Goal: Transaction & Acquisition: Subscribe to service/newsletter

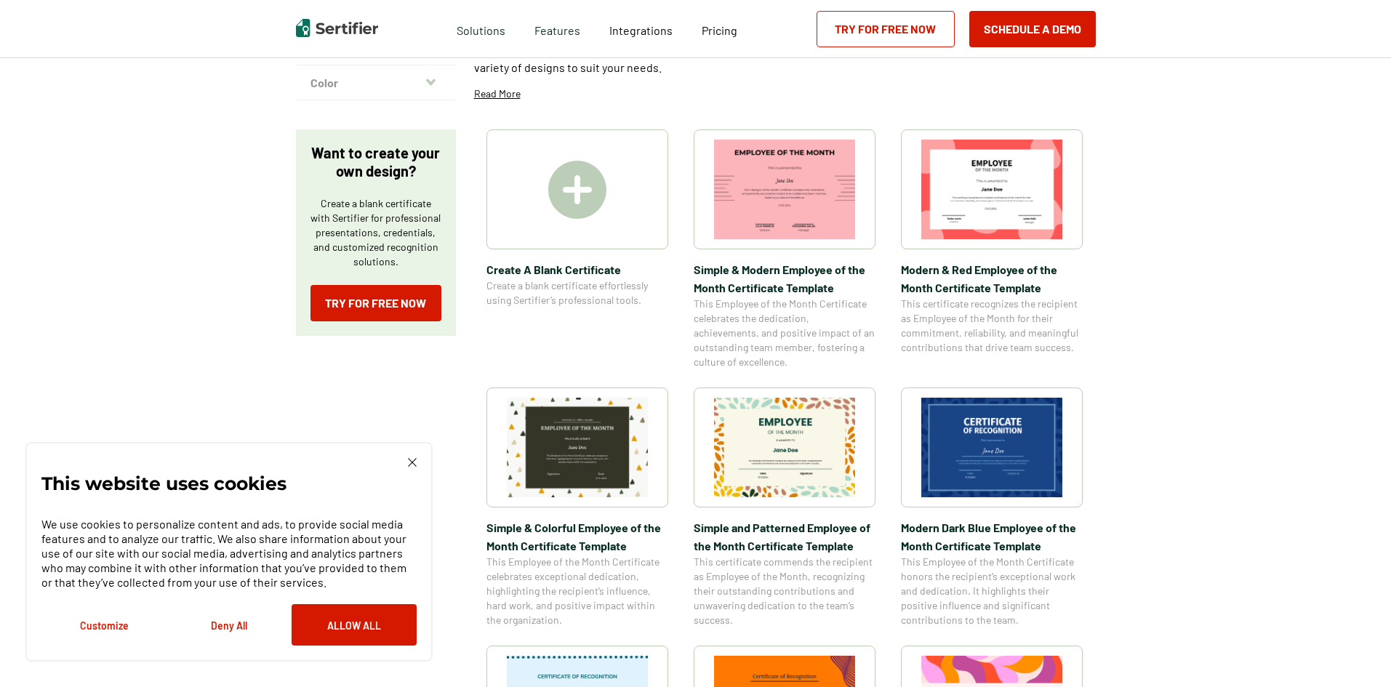
scroll to position [218, 0]
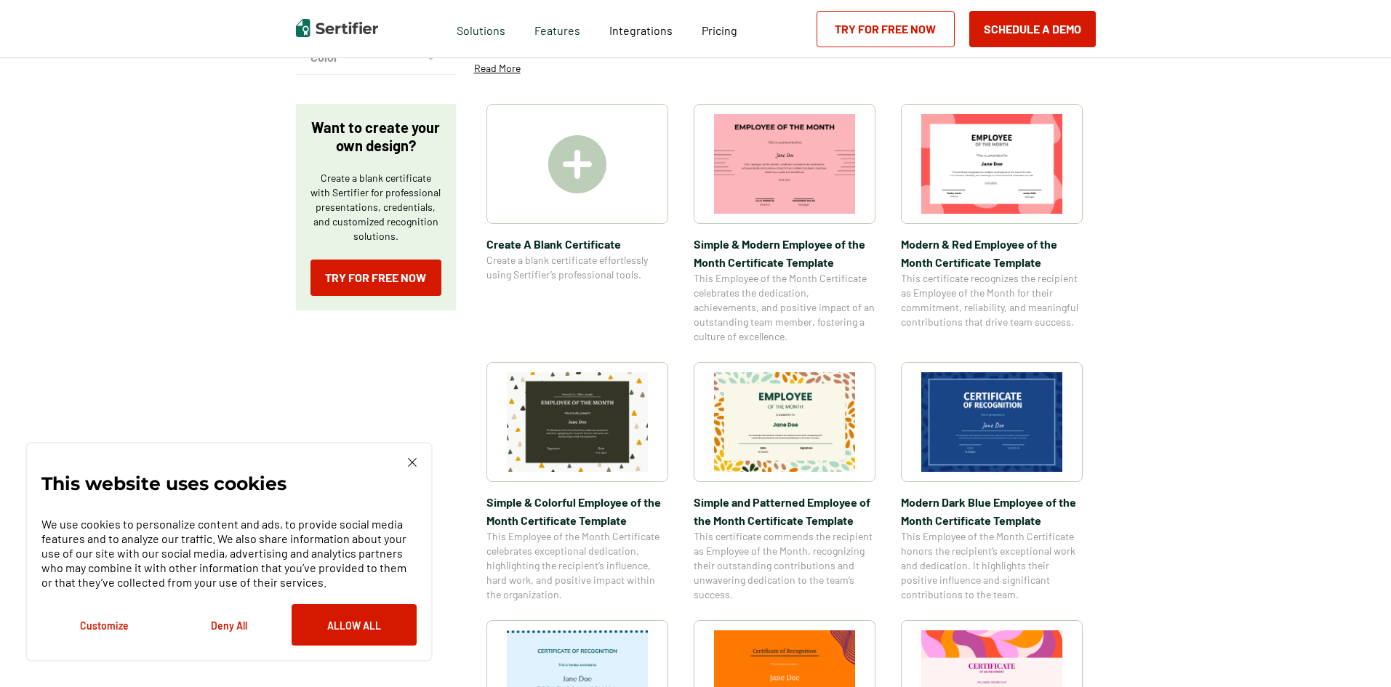
click at [1037, 425] on img at bounding box center [991, 422] width 141 height 100
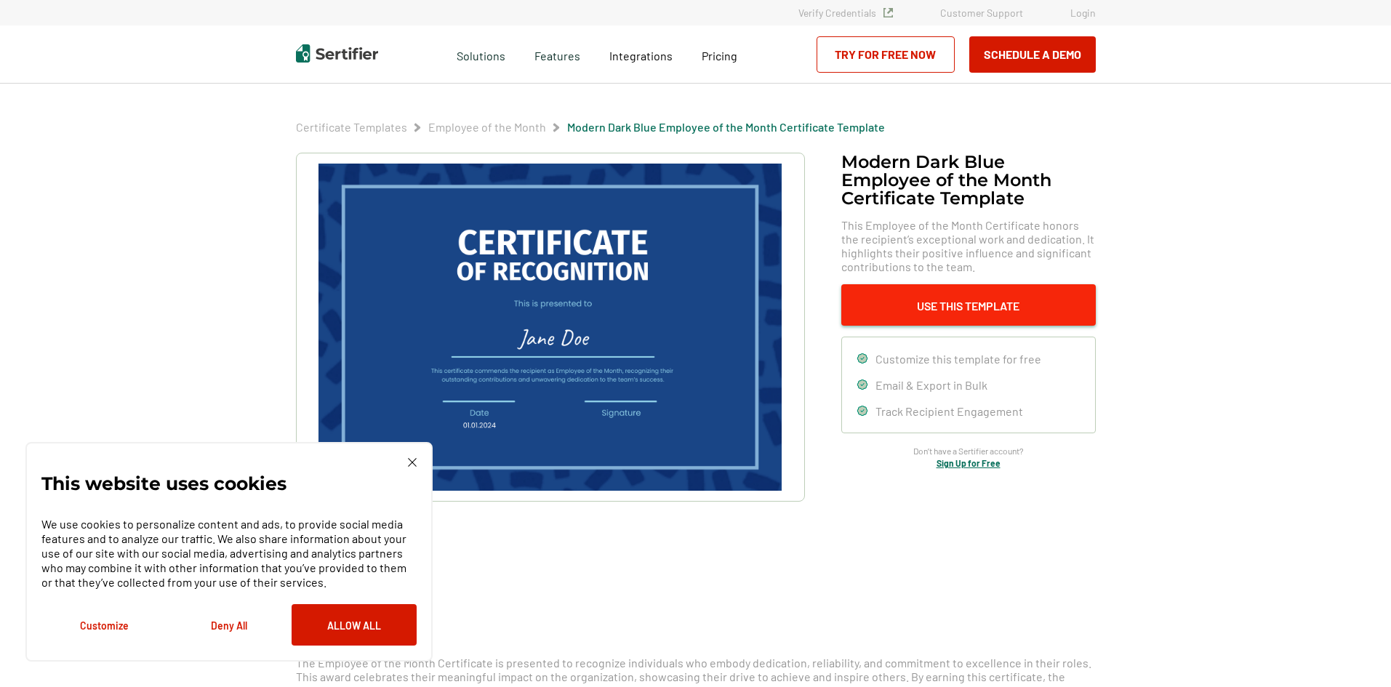
click at [953, 295] on button "Use This Template" at bounding box center [968, 304] width 254 height 41
click at [408, 459] on img at bounding box center [412, 462] width 9 height 9
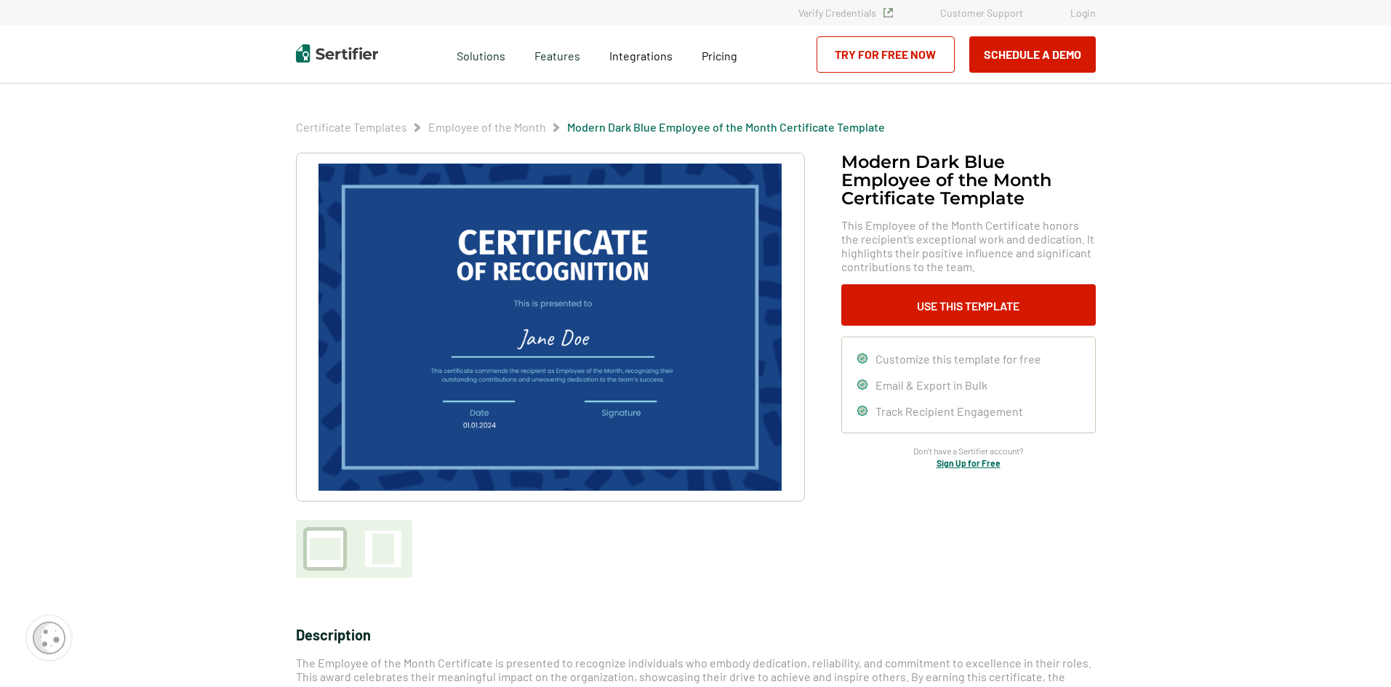
drag, startPoint x: 548, startPoint y: 367, endPoint x: 491, endPoint y: 521, distance: 164.2
click at [491, 521] on div at bounding box center [550, 365] width 509 height 425
click at [550, 326] on img at bounding box center [549, 327] width 462 height 327
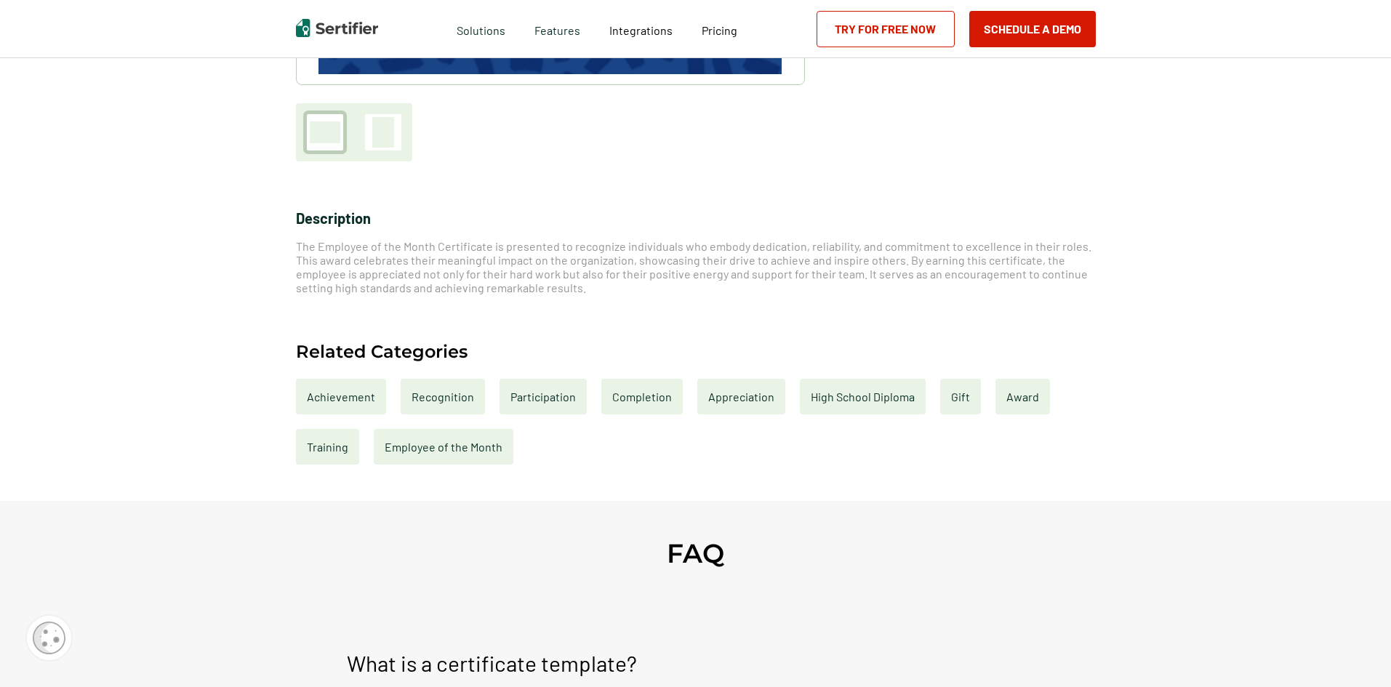
scroll to position [436, 0]
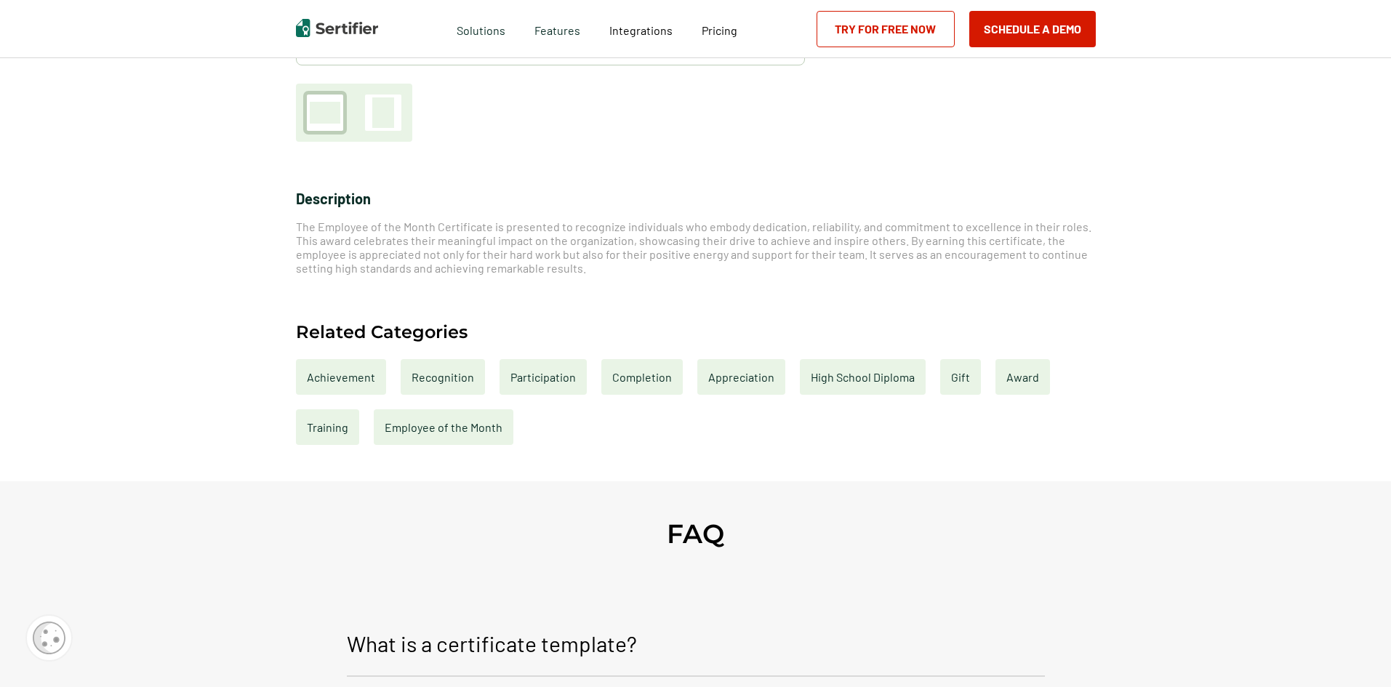
click at [429, 379] on div "Recognition" at bounding box center [443, 377] width 84 height 36
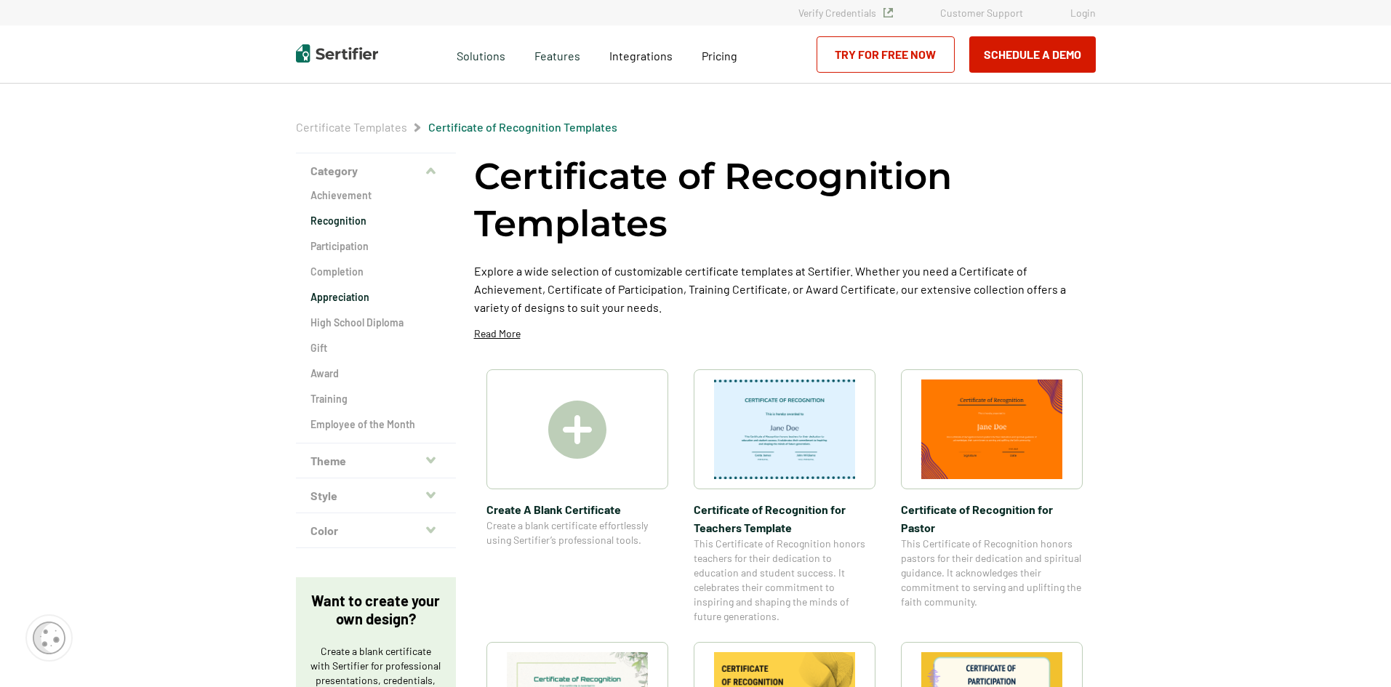
click at [353, 301] on h2 "Appreciation" at bounding box center [375, 297] width 131 height 15
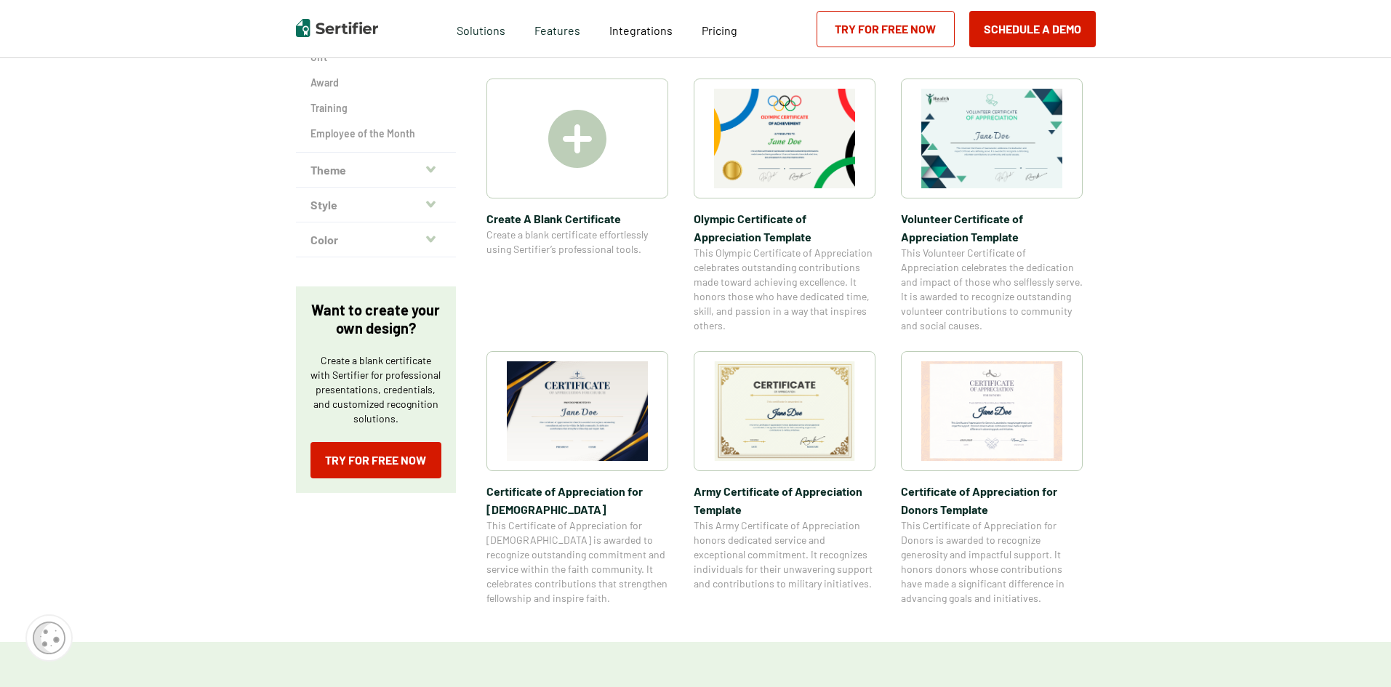
scroll to position [363, 0]
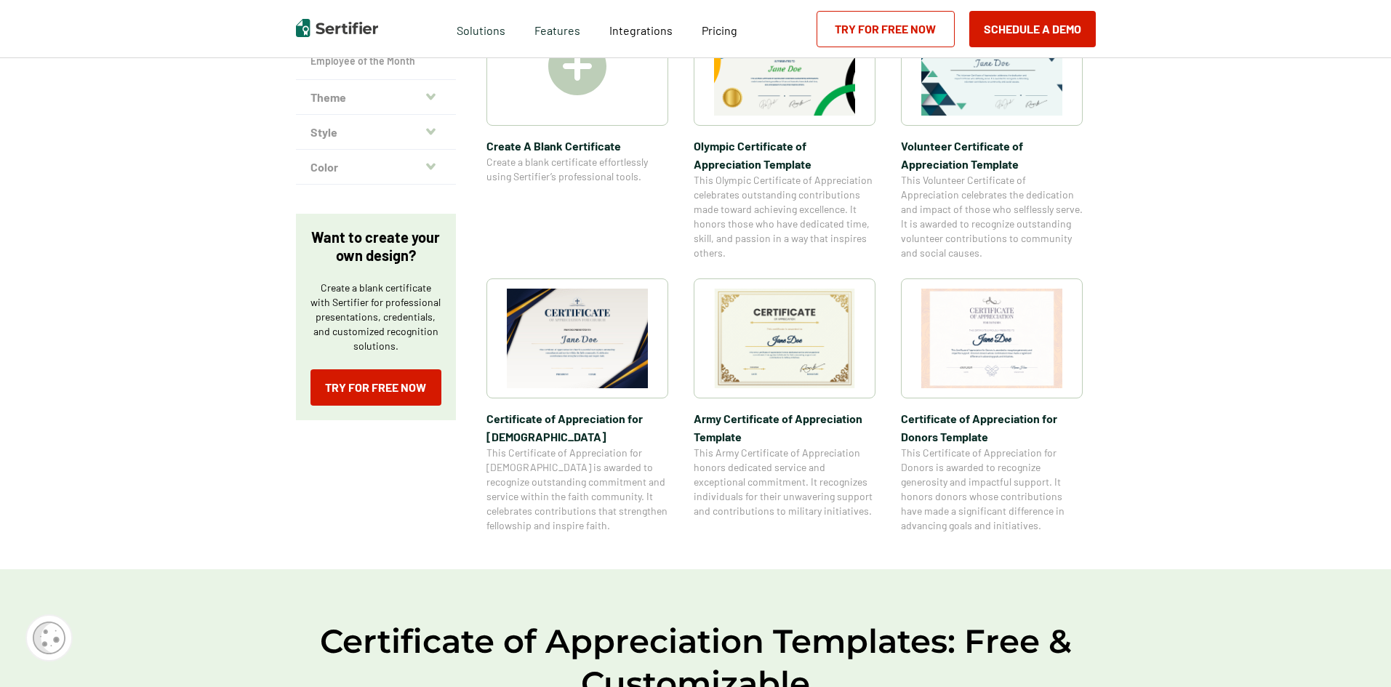
click at [787, 334] on img at bounding box center [784, 339] width 141 height 100
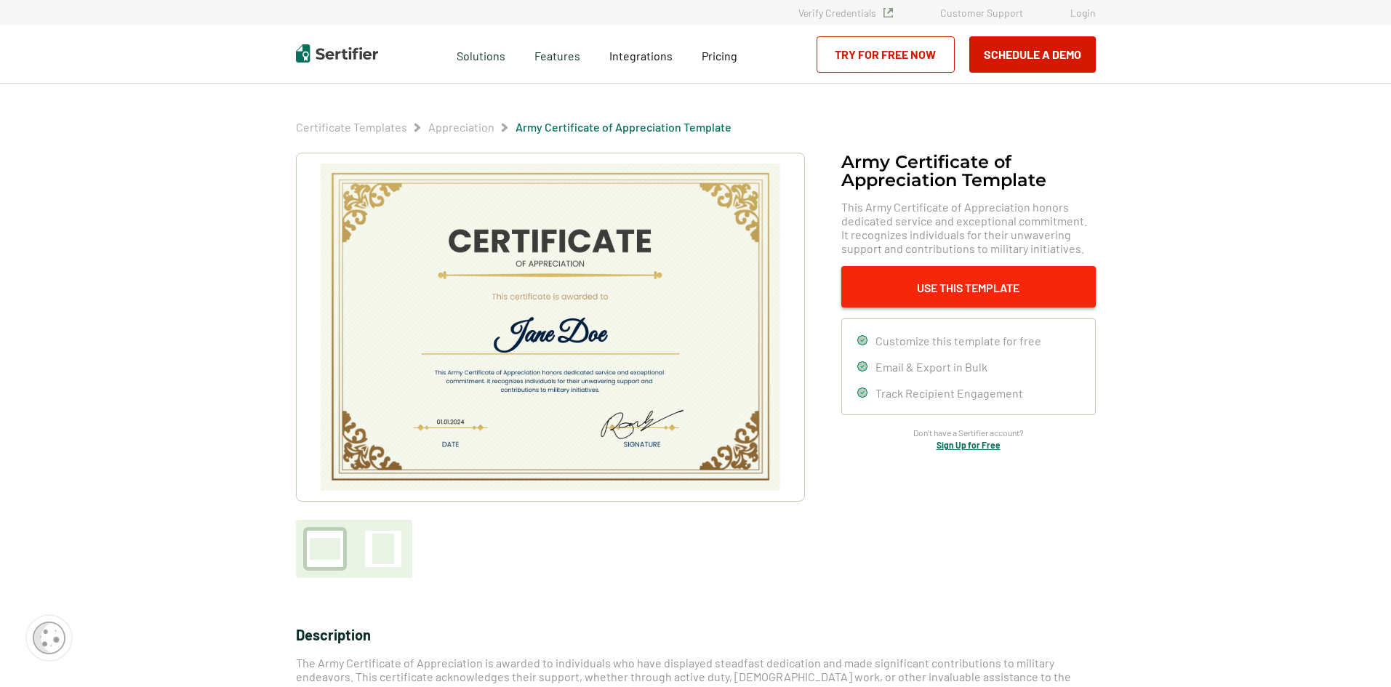
click at [966, 294] on button "Use This Template" at bounding box center [968, 286] width 254 height 41
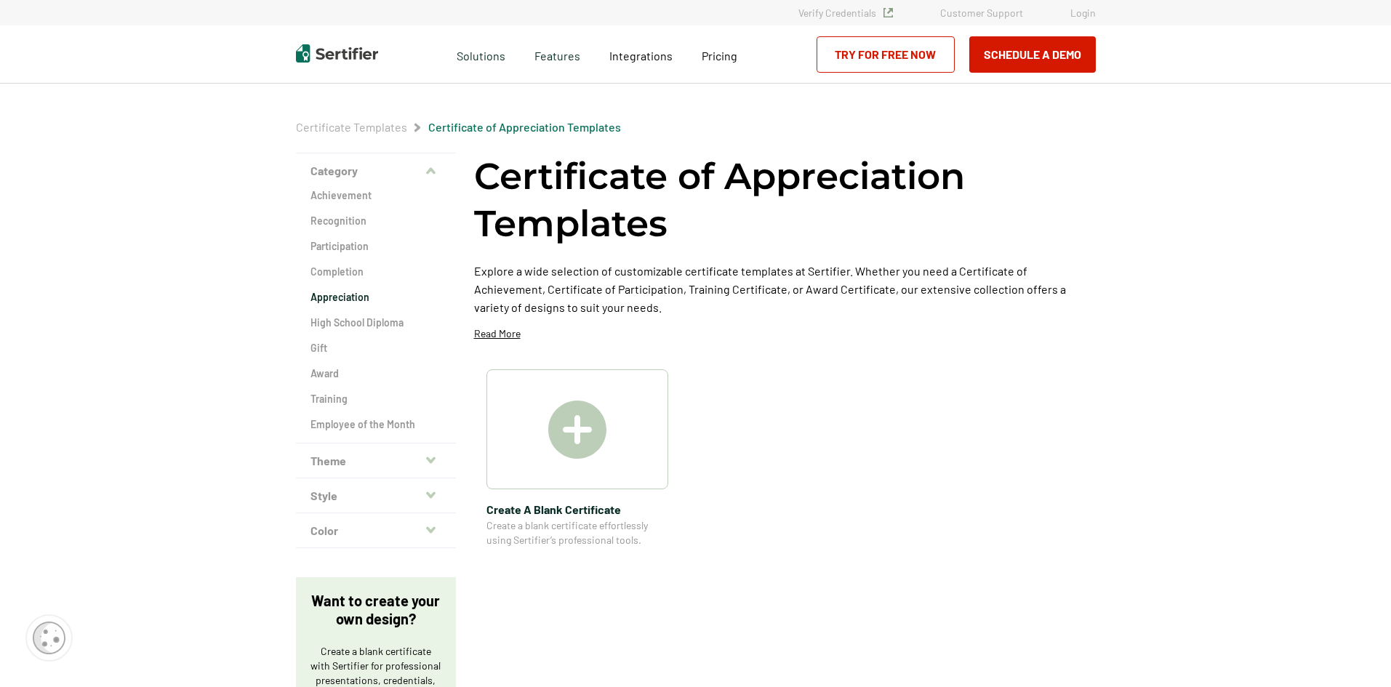
scroll to position [363, 0]
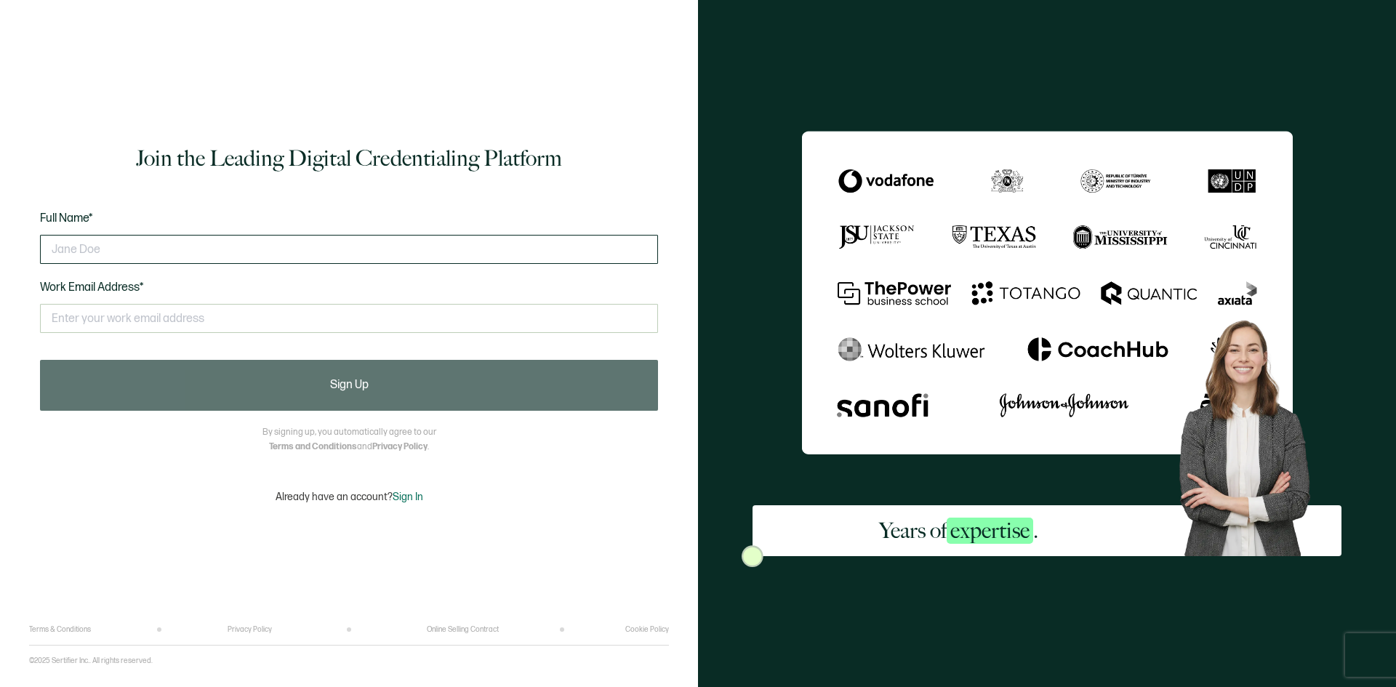
click at [135, 246] on input "text" at bounding box center [349, 249] width 618 height 29
type input "[PERSON_NAME]"
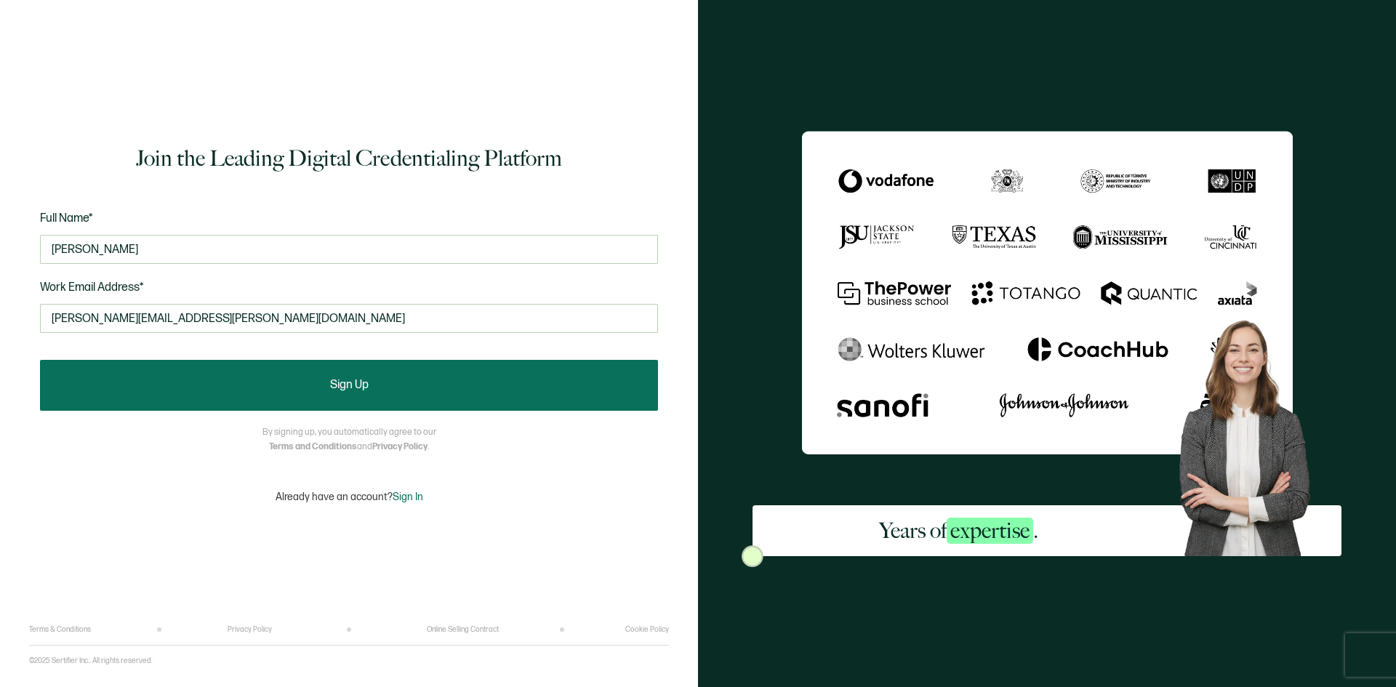
type input "david.huber@stjosephwv.com"
click at [300, 385] on button "Sign Up" at bounding box center [349, 385] width 618 height 51
